Goal: Book appointment/travel/reservation

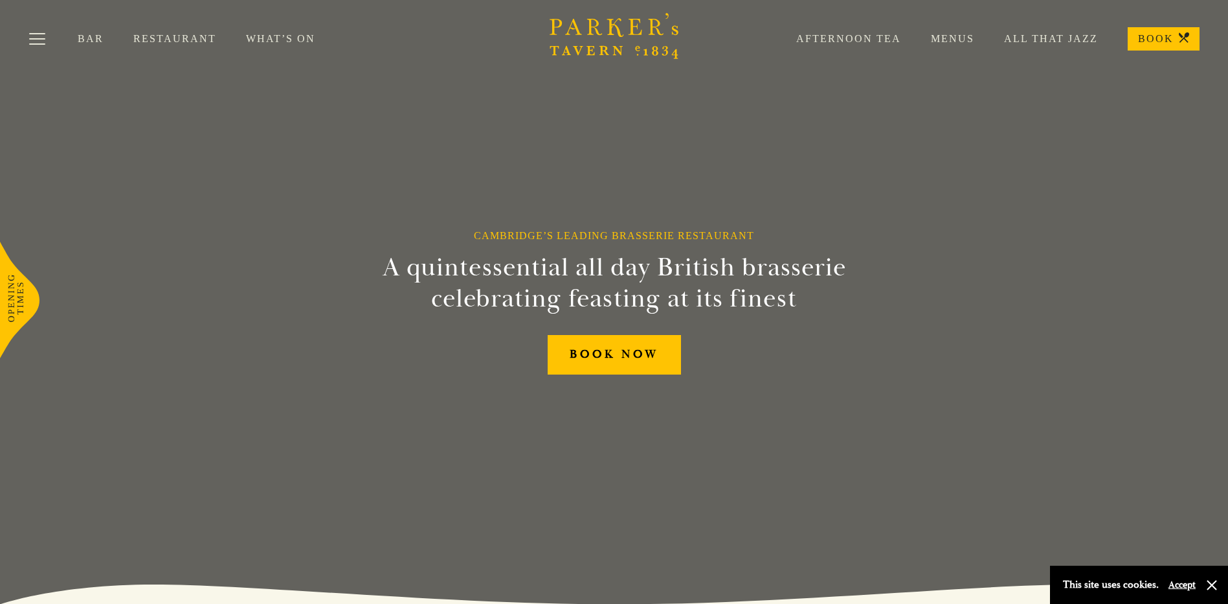
click at [960, 36] on link "Menus" at bounding box center [937, 38] width 73 height 13
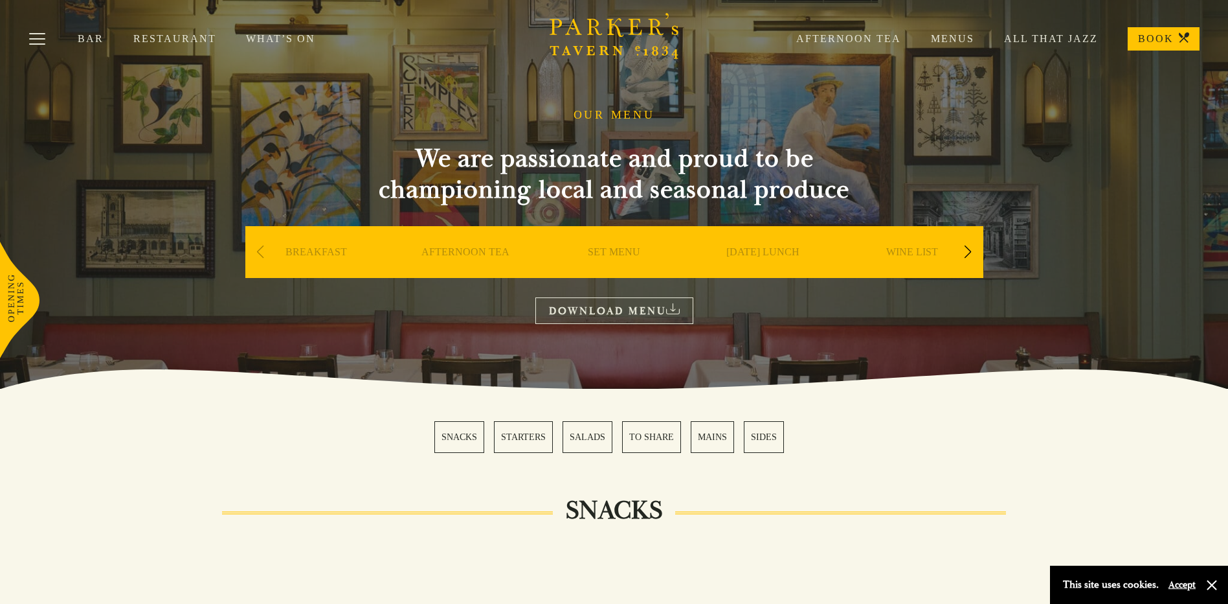
click at [969, 252] on div "Next slide" at bounding box center [968, 252] width 17 height 28
click at [967, 249] on div "Next slide" at bounding box center [968, 252] width 17 height 28
click at [256, 36] on link "What’s On" at bounding box center [295, 38] width 99 height 13
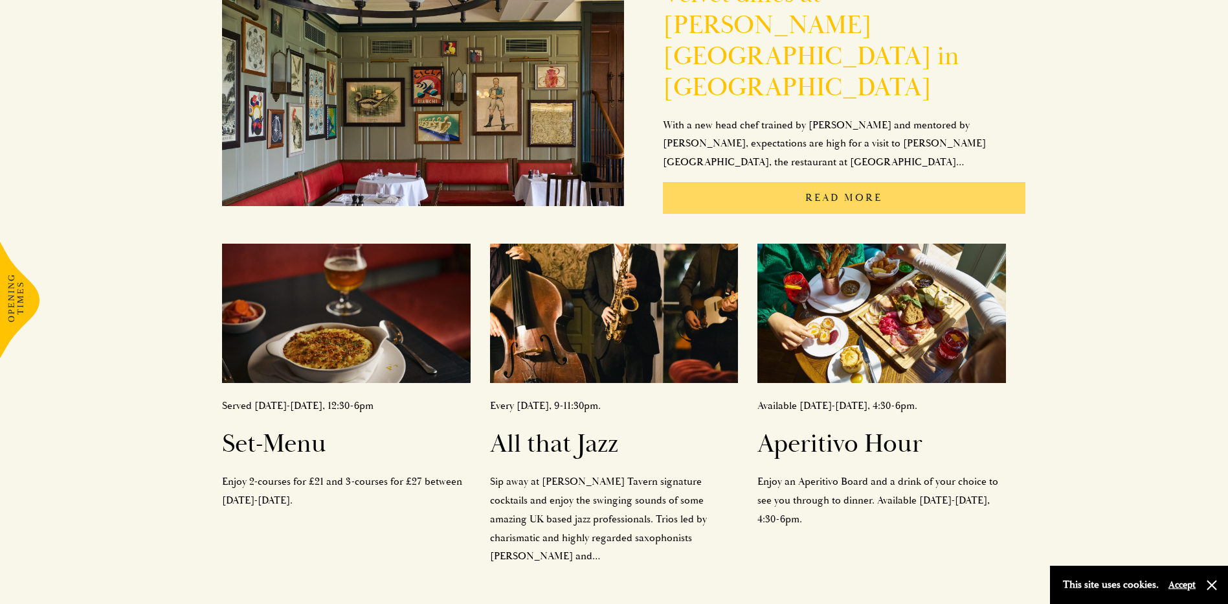
scroll to position [389, 0]
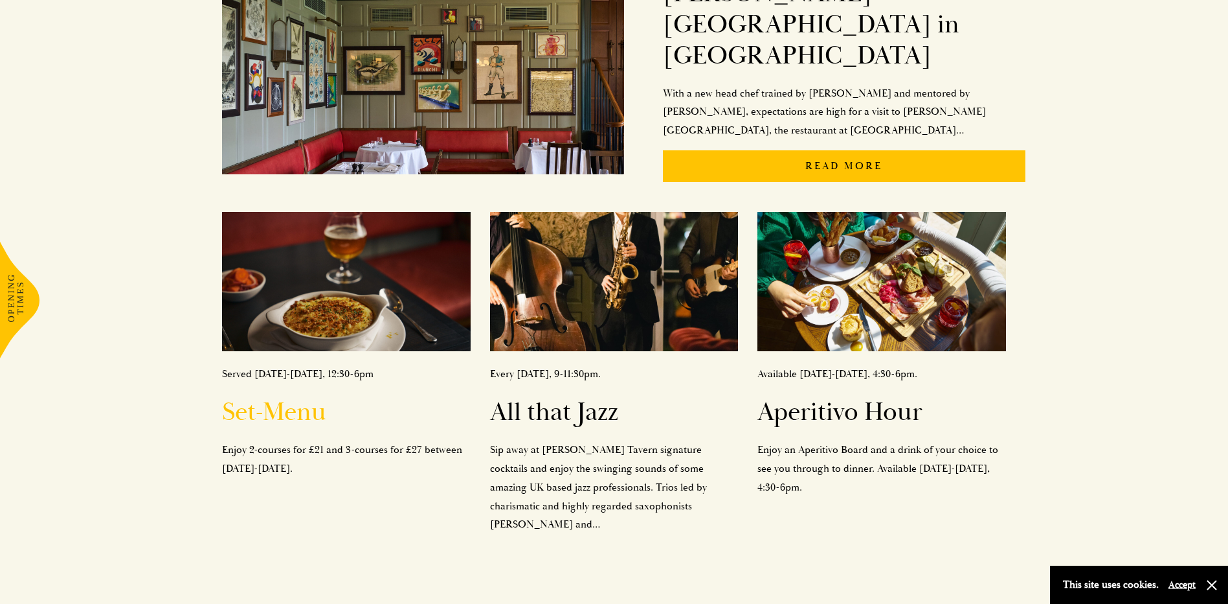
click at [349, 406] on div "Served Monday-Saturday, 12:30-6pm Set-Menu Enjoy 2-courses for £21 and 3-course…" at bounding box center [346, 421] width 248 height 113
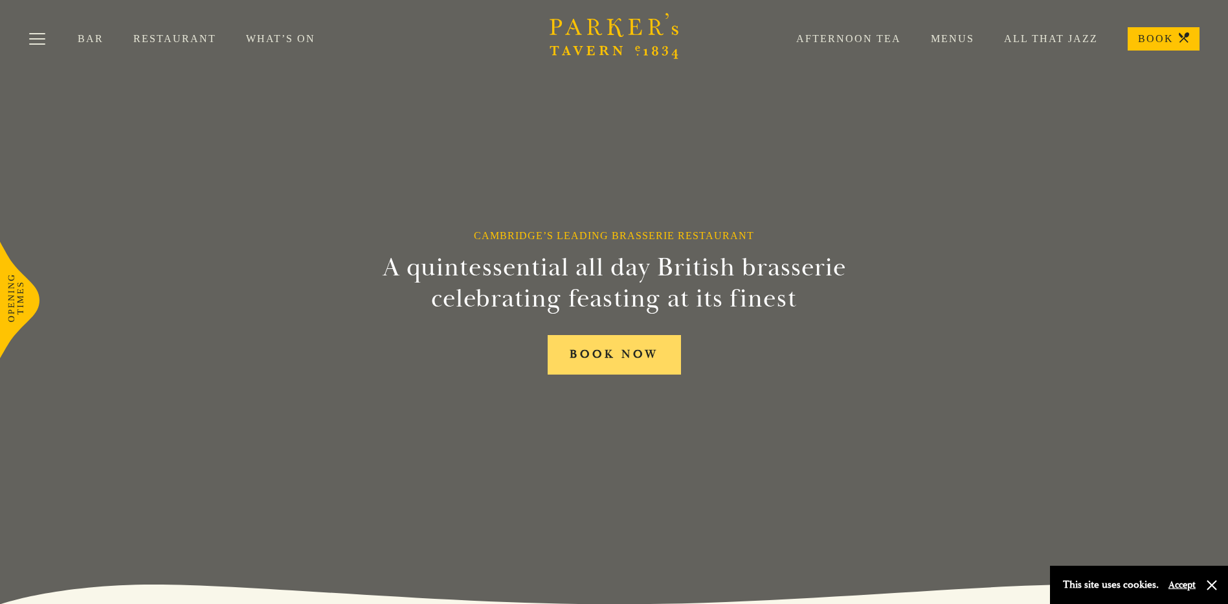
click at [618, 361] on link "BOOK NOW" at bounding box center [614, 355] width 133 height 40
click at [36, 39] on button "Toggle navigation" at bounding box center [37, 41] width 55 height 55
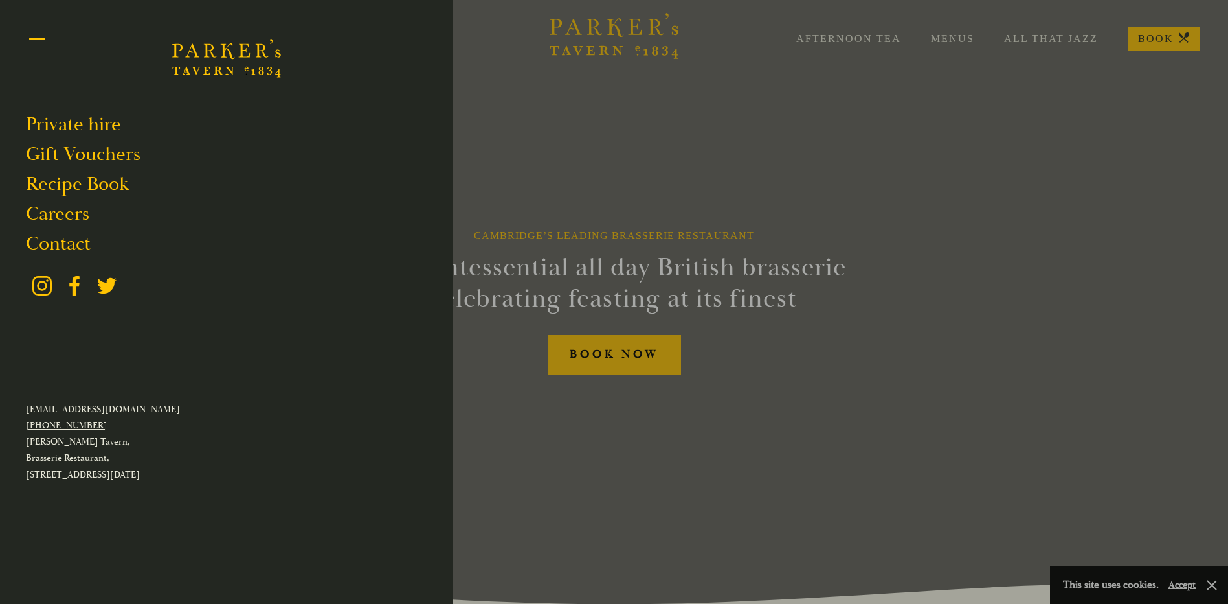
click at [32, 40] on button "Toggle navigation" at bounding box center [37, 41] width 55 height 55
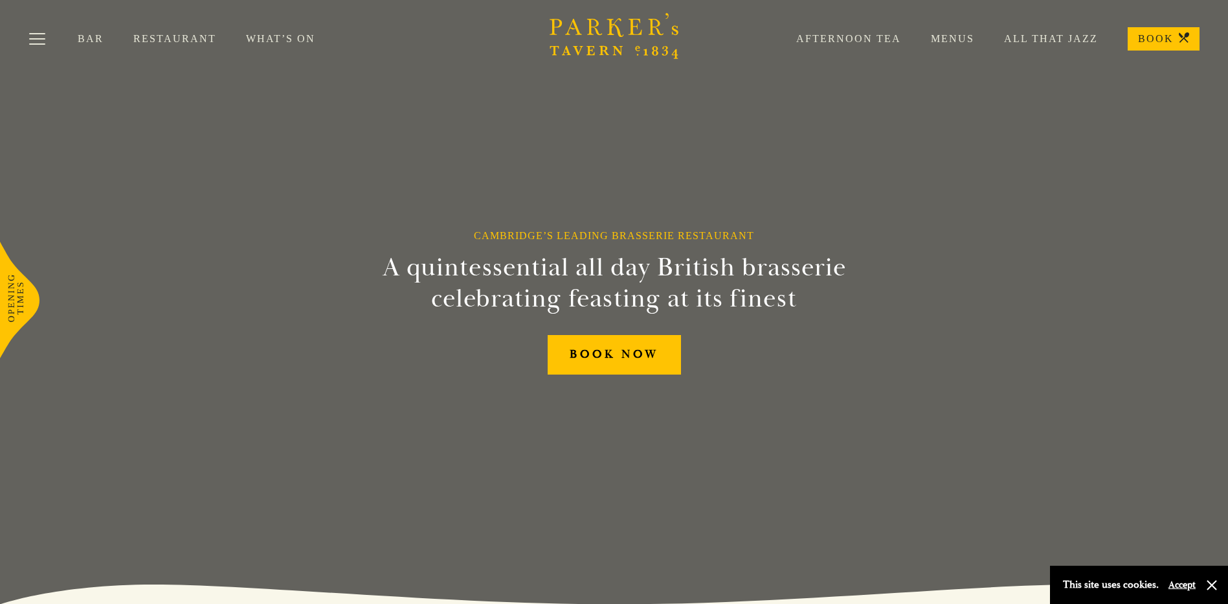
click at [179, 33] on link "Restaurant" at bounding box center [189, 38] width 113 height 13
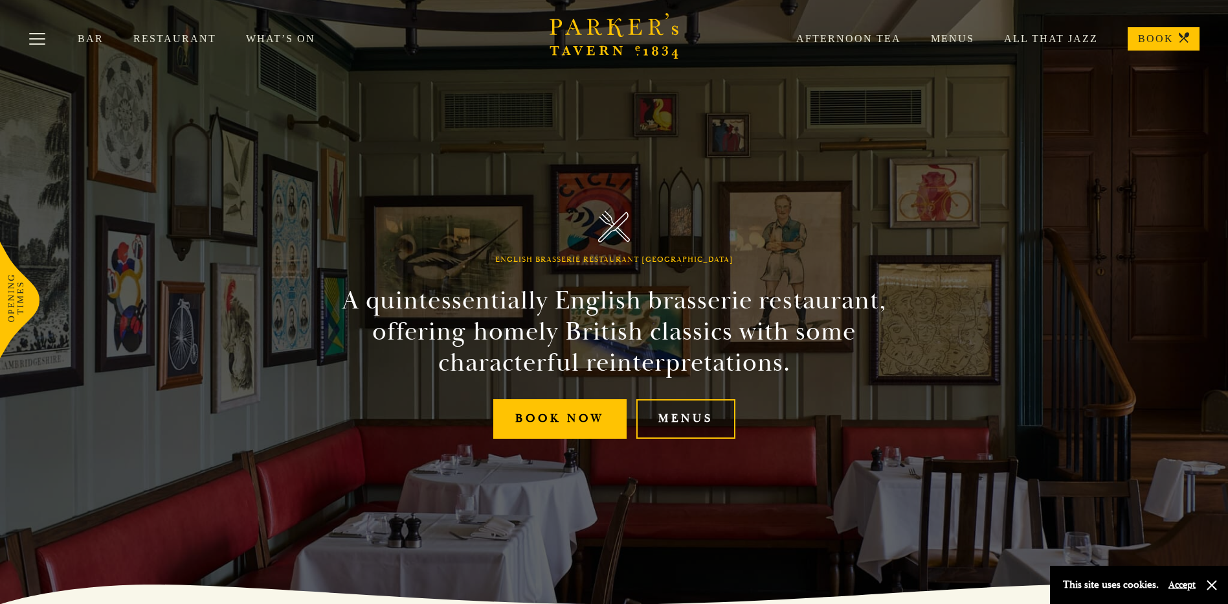
click at [681, 416] on link "Menus" at bounding box center [686, 419] width 99 height 40
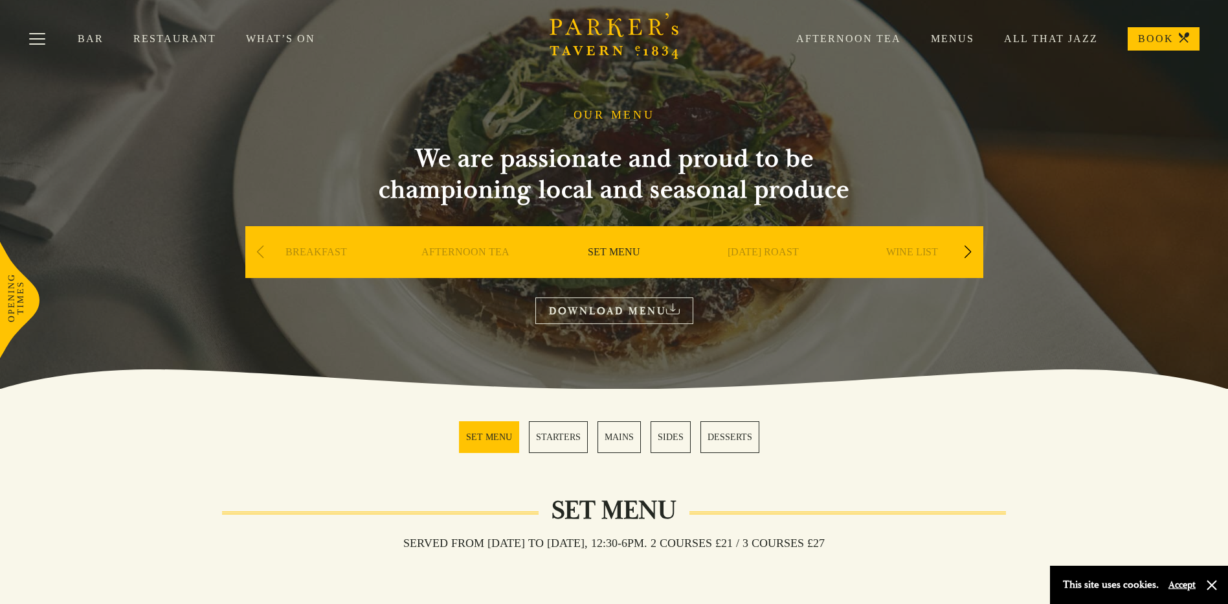
click at [1039, 35] on link "All That Jazz" at bounding box center [1037, 38] width 124 height 13
